Goal: Browse casually: Explore the website without a specific task or goal

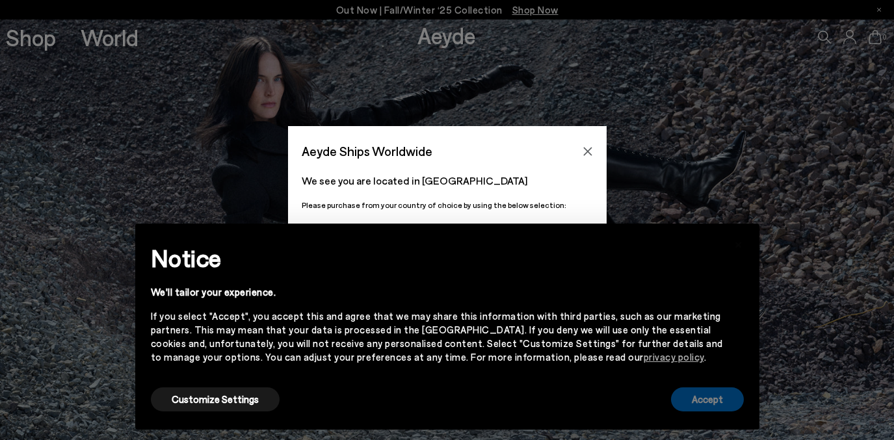
click at [712, 402] on button "Accept" at bounding box center [707, 399] width 73 height 24
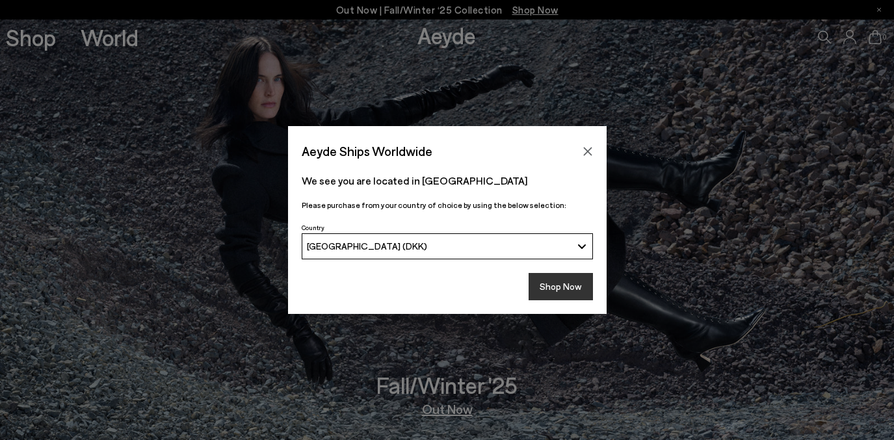
click at [566, 288] on button "Shop Now" at bounding box center [560, 286] width 64 height 27
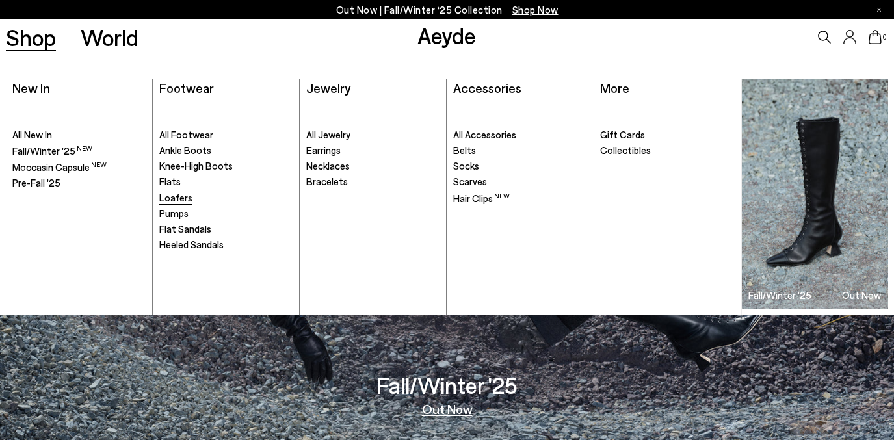
click at [174, 198] on span "Loafers" at bounding box center [175, 198] width 33 height 12
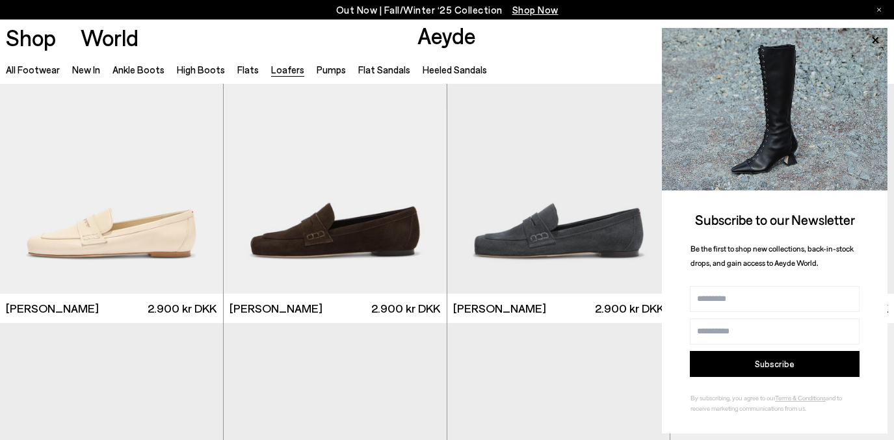
scroll to position [980, 0]
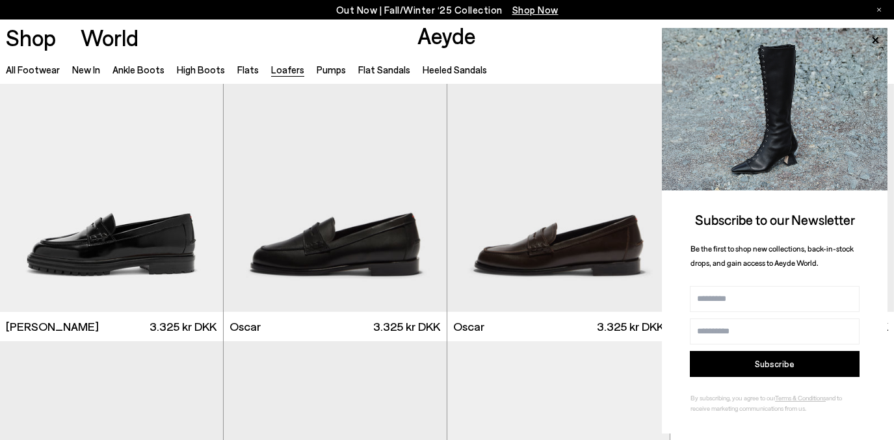
scroll to position [1163, 0]
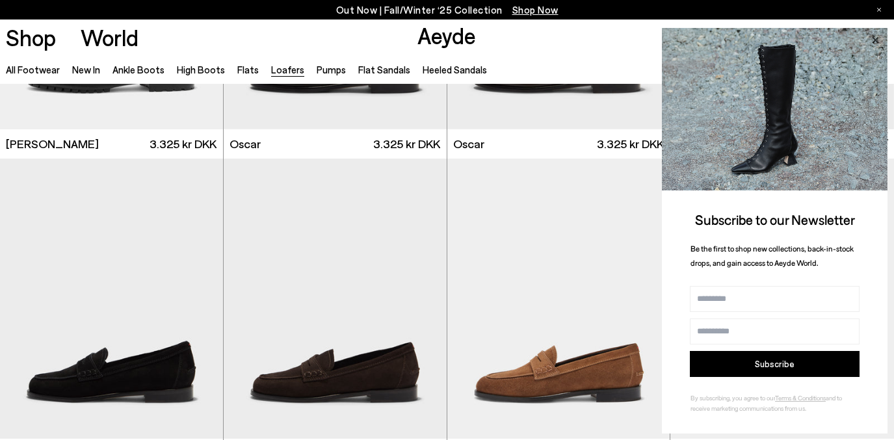
click at [874, 40] on icon at bounding box center [875, 39] width 7 height 7
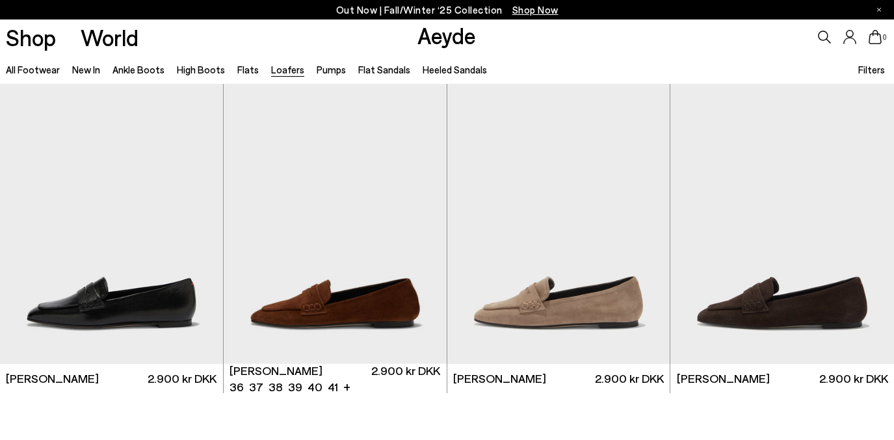
scroll to position [2164, 0]
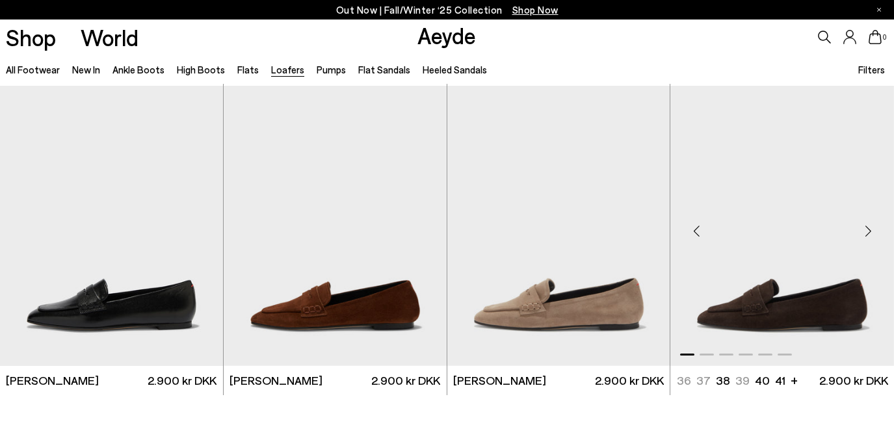
click at [863, 237] on div "Next slide" at bounding box center [867, 231] width 39 height 39
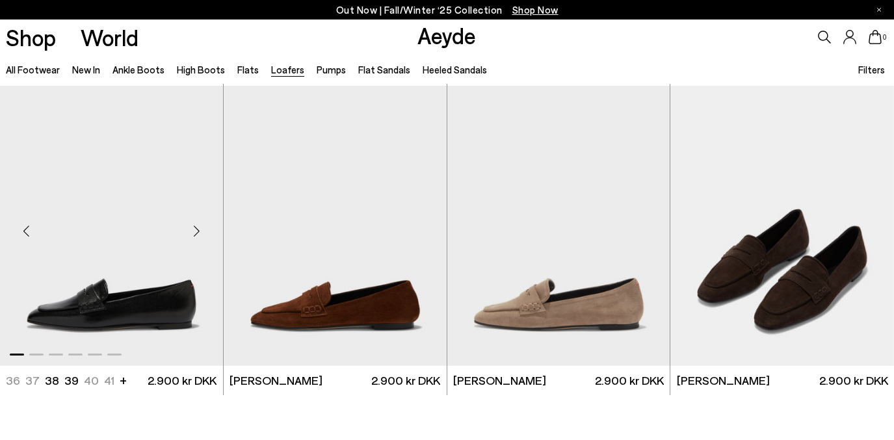
click at [201, 232] on div "Next slide" at bounding box center [196, 231] width 39 height 39
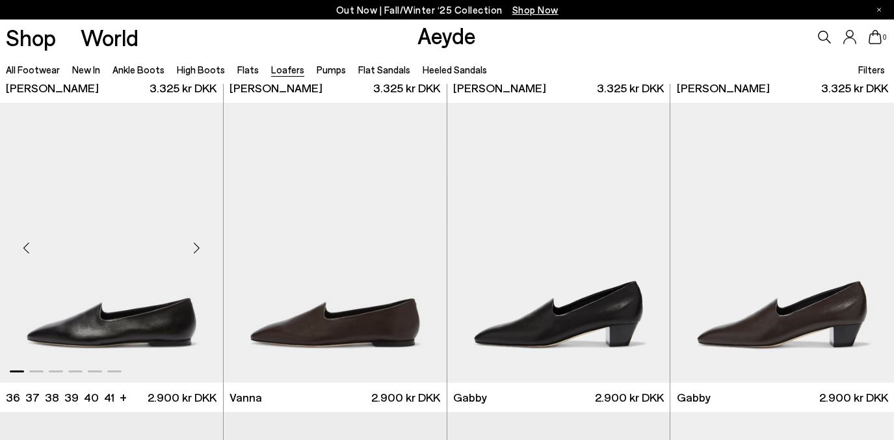
scroll to position [1840, 0]
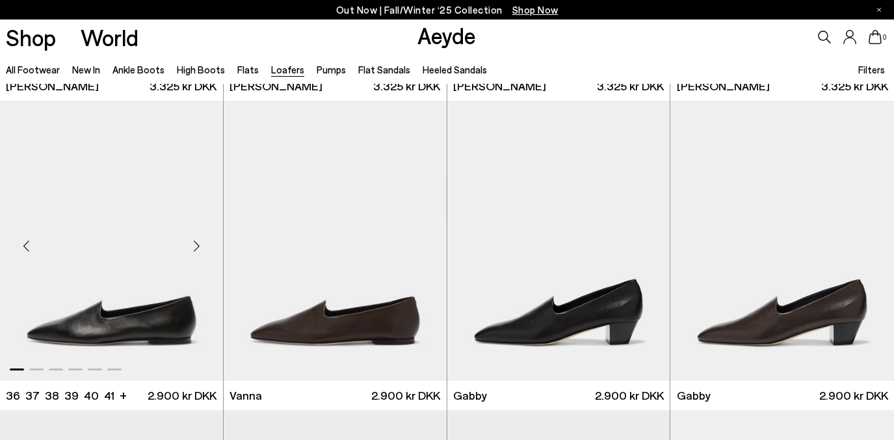
click at [194, 248] on div "Next slide" at bounding box center [196, 246] width 39 height 39
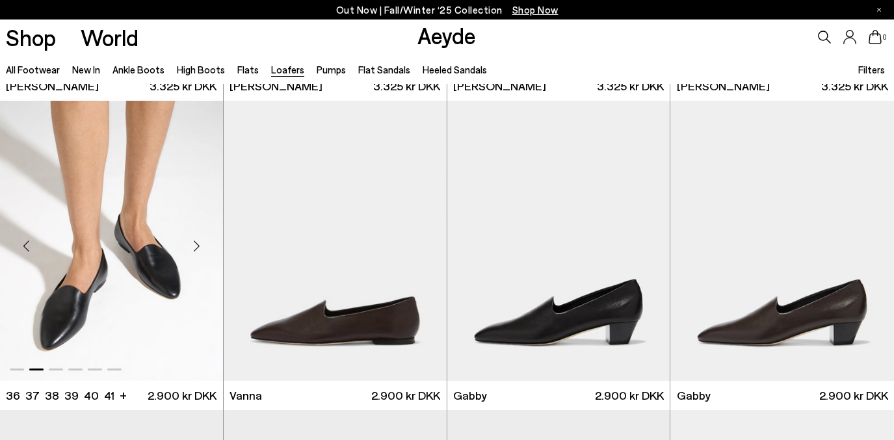
click at [194, 248] on div "Next slide" at bounding box center [196, 246] width 39 height 39
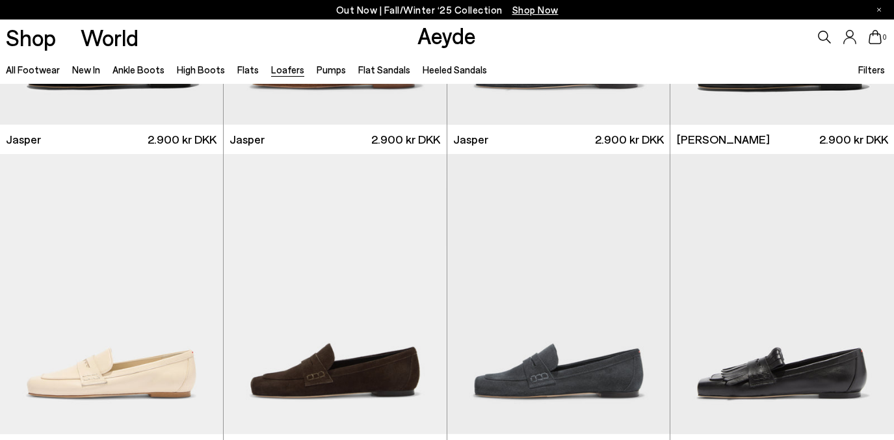
scroll to position [0, 0]
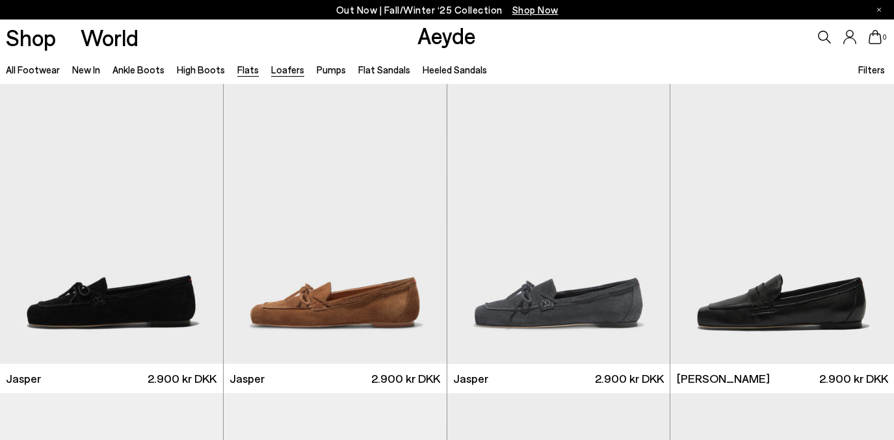
click at [242, 68] on link "Flats" at bounding box center [247, 70] width 21 height 12
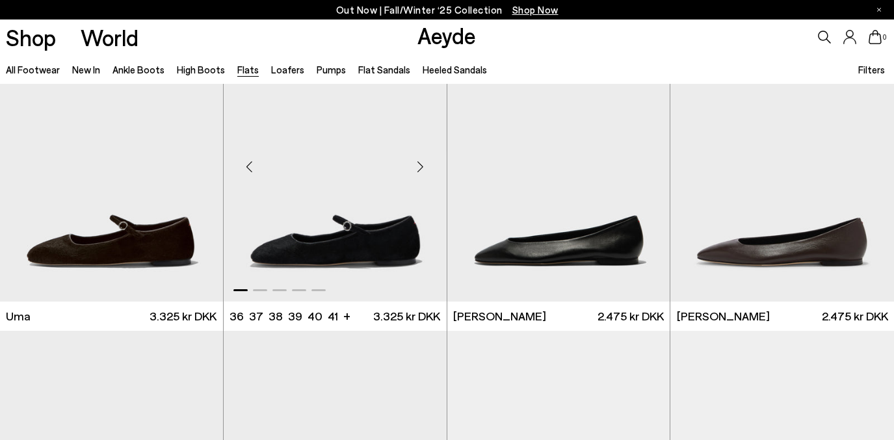
scroll to position [64, 0]
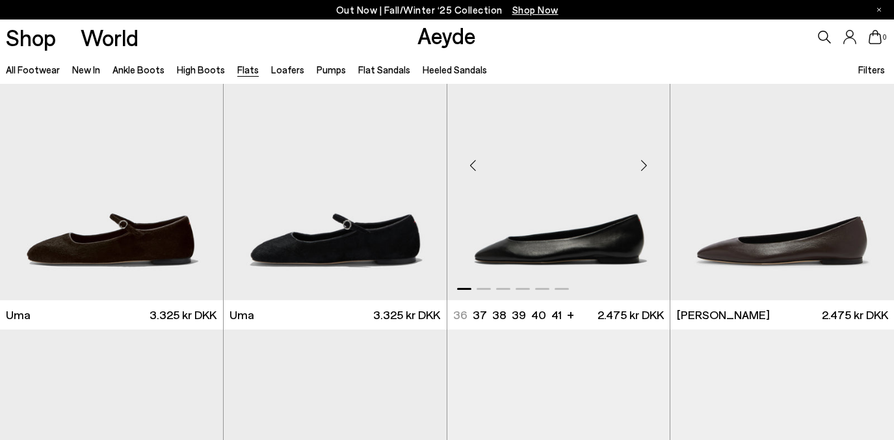
click at [646, 163] on div "Next slide" at bounding box center [643, 165] width 39 height 39
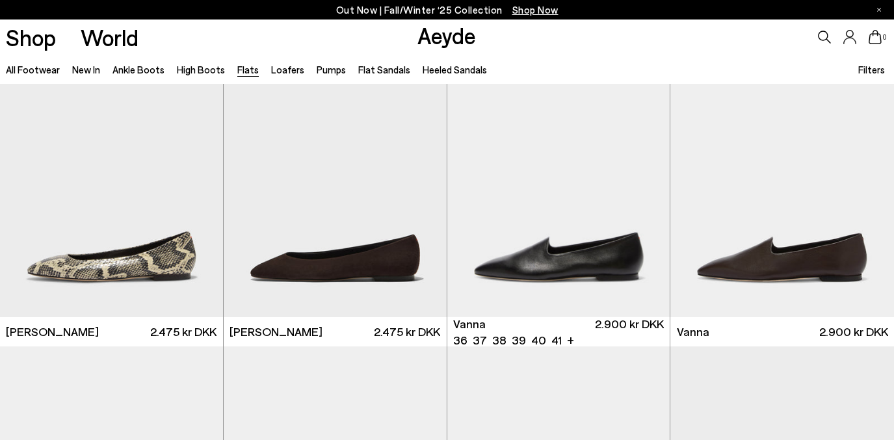
scroll to position [358, 0]
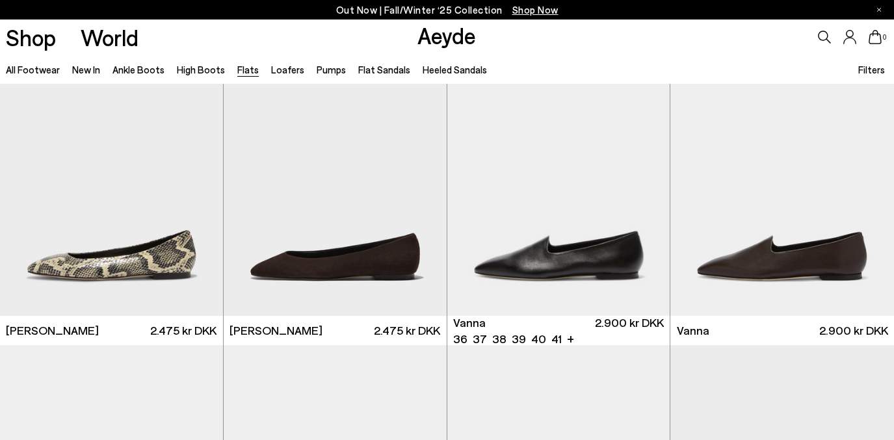
click at [646, 163] on div "Next slide" at bounding box center [643, 181] width 39 height 39
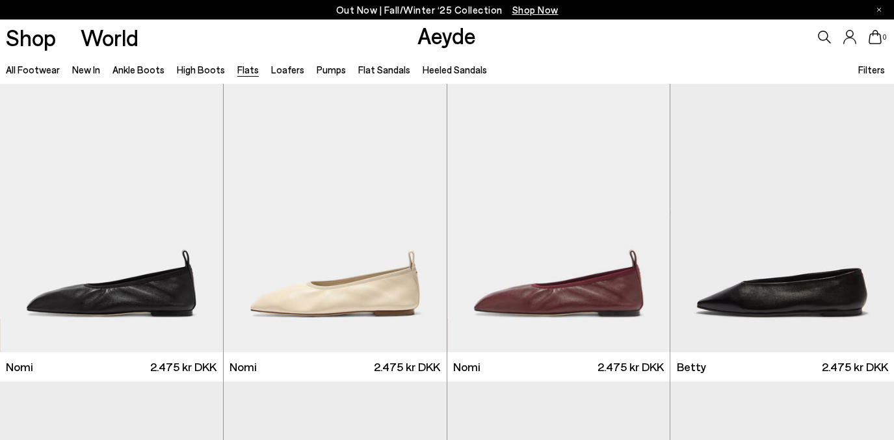
scroll to position [644, 0]
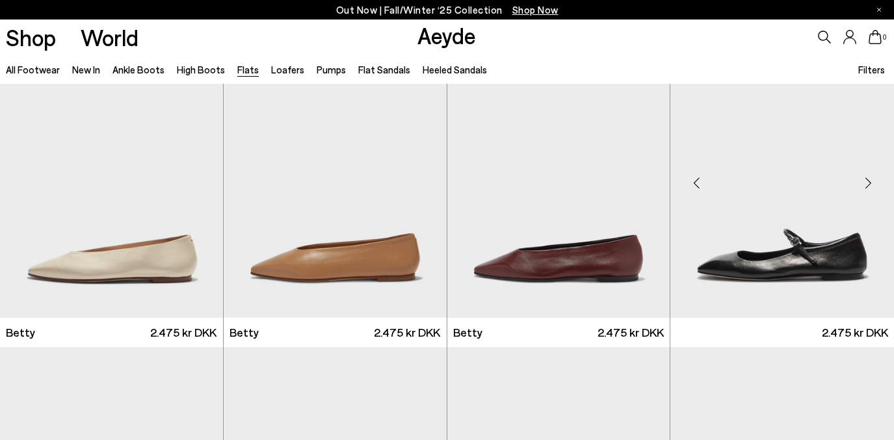
scroll to position [947, 0]
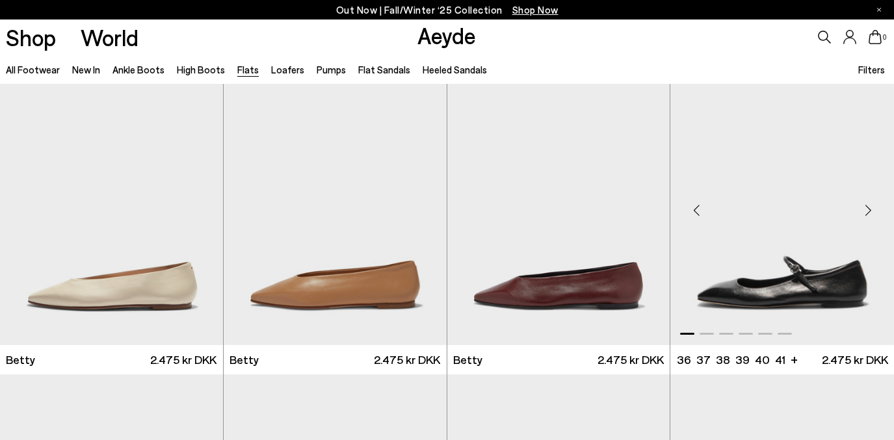
click at [866, 211] on div "Next slide" at bounding box center [867, 210] width 39 height 39
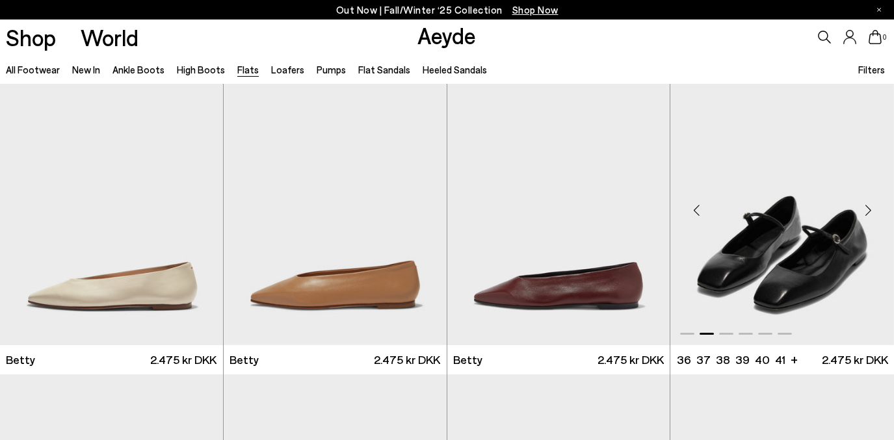
click at [866, 211] on div "Next slide" at bounding box center [867, 210] width 39 height 39
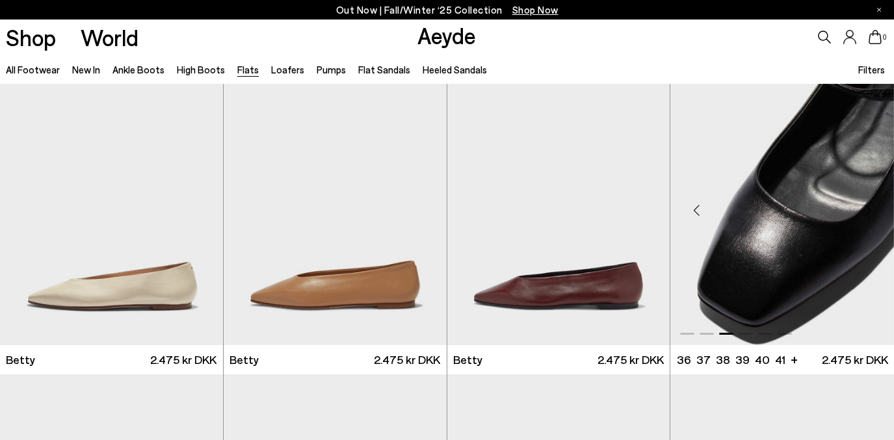
click at [866, 211] on div "Next slide" at bounding box center [867, 210] width 39 height 39
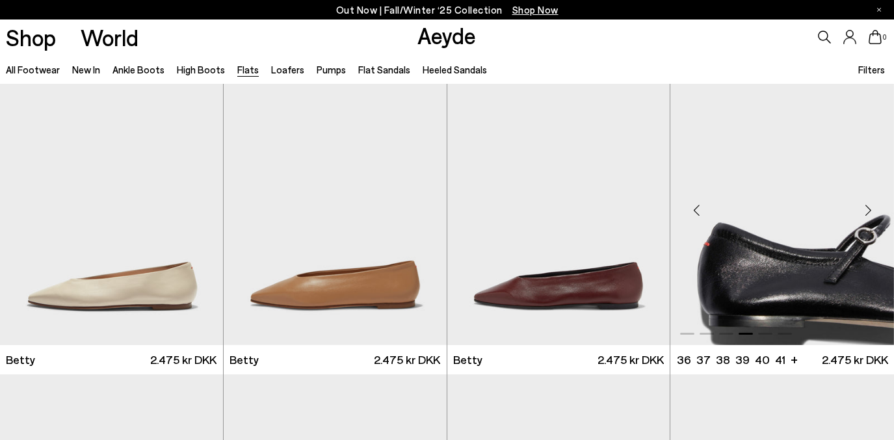
click at [866, 211] on div "Next slide" at bounding box center [867, 210] width 39 height 39
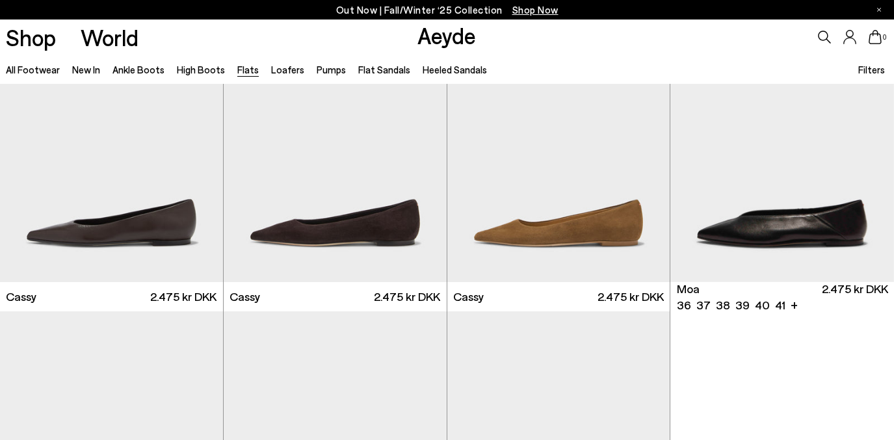
scroll to position [1956, 0]
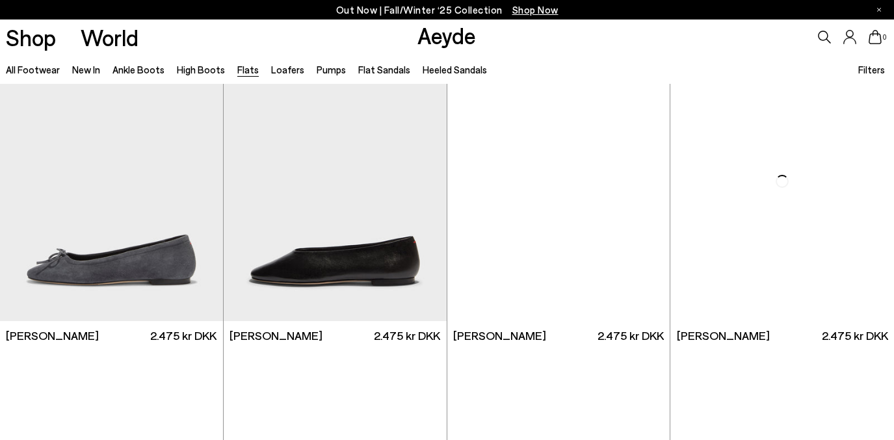
scroll to position [70, 0]
